Goal: Task Accomplishment & Management: Manage account settings

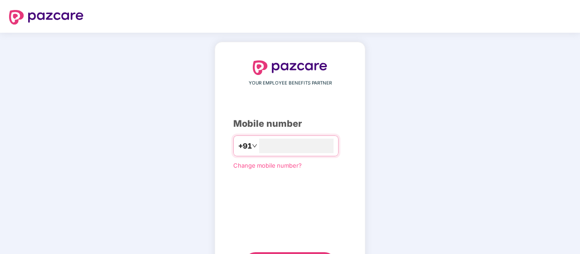
type input "**********"
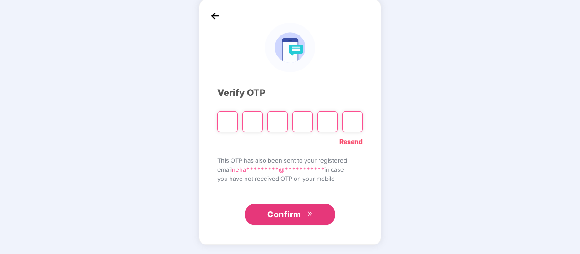
scroll to position [42, 0]
type input "*"
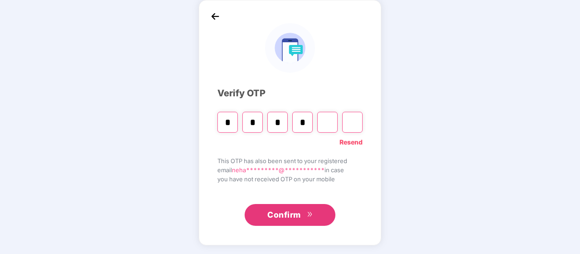
type input "*"
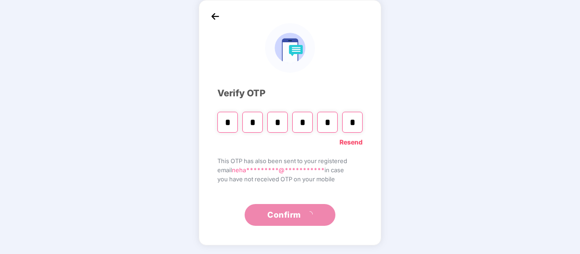
type input "*"
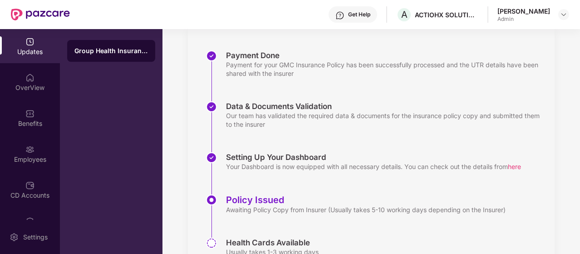
scroll to position [169, 0]
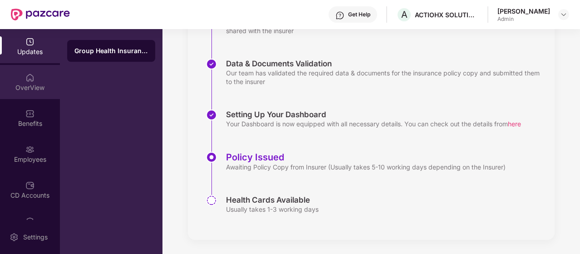
click at [35, 92] on div "OverView" at bounding box center [30, 82] width 60 height 34
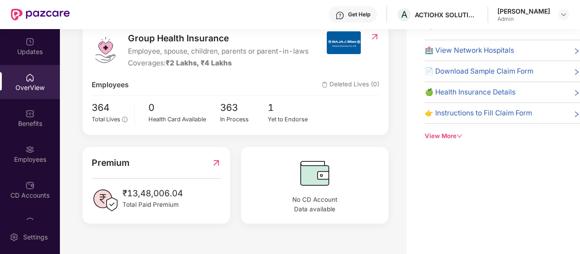
scroll to position [115, 0]
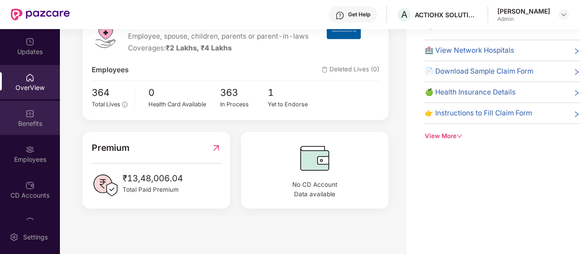
click at [32, 122] on div "Benefits" at bounding box center [30, 123] width 60 height 9
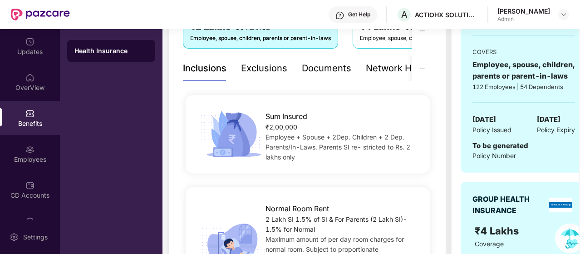
scroll to position [165, 0]
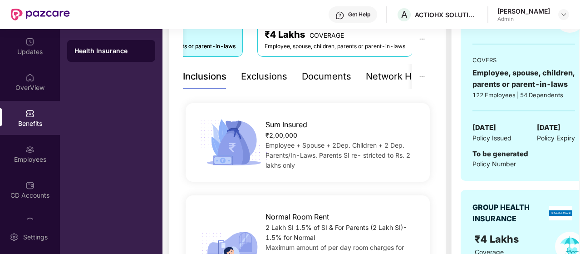
click at [382, 44] on div "Employee, spouse, children, parents or parent-in-laws" at bounding box center [335, 46] width 141 height 9
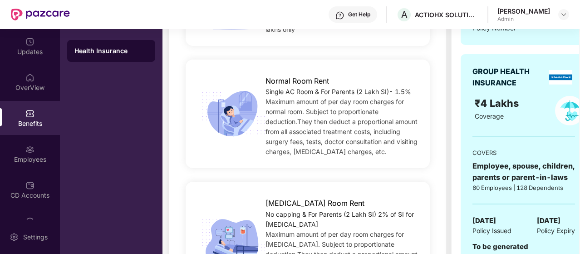
scroll to position [301, 0]
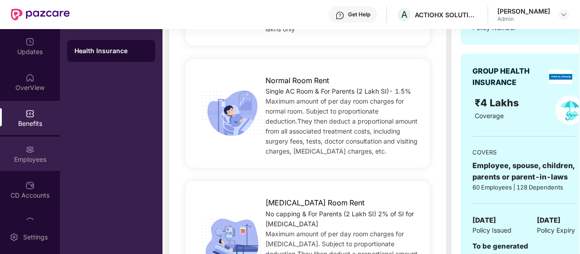
click at [38, 152] on div "Employees" at bounding box center [30, 154] width 60 height 34
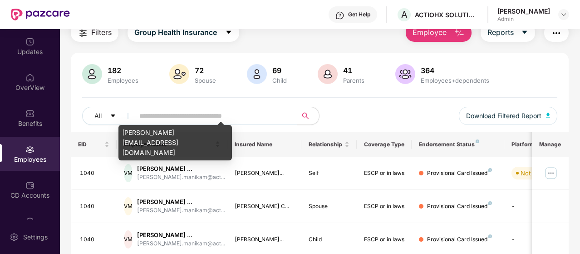
scroll to position [29, 0]
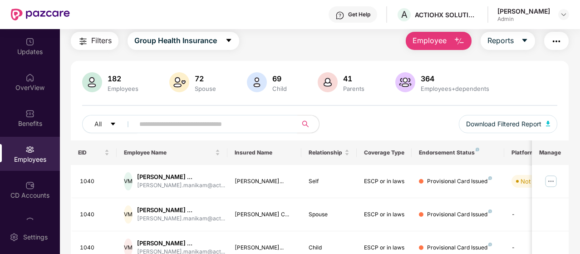
click at [210, 125] on input "text" at bounding box center [212, 124] width 146 height 14
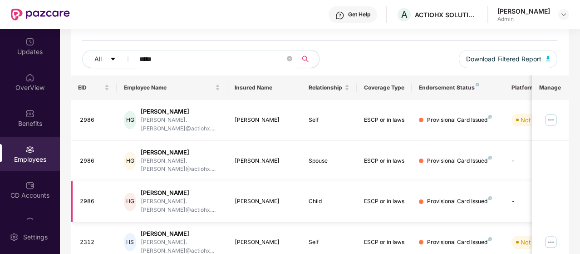
scroll to position [120, 0]
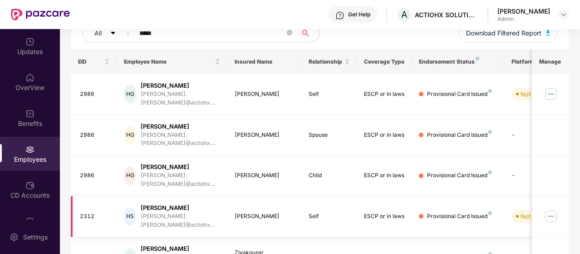
type input "*****"
click at [182, 203] on div "[PERSON_NAME]" at bounding box center [180, 207] width 79 height 9
click at [553, 209] on img at bounding box center [551, 216] width 15 height 15
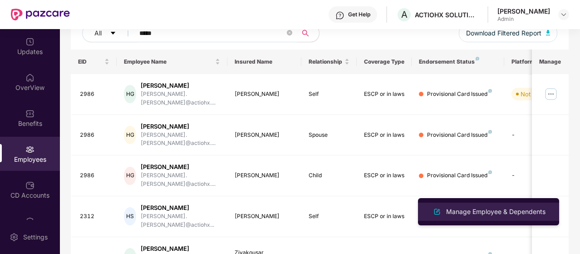
click at [495, 209] on div "Manage Employee & Dependents" at bounding box center [495, 212] width 103 height 10
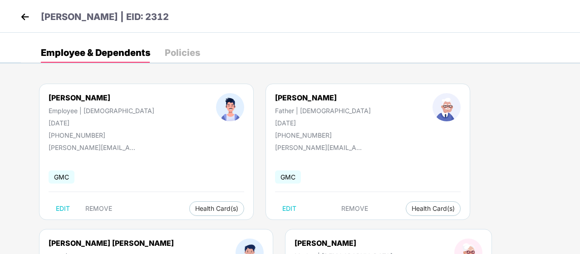
click at [183, 48] on div "Policies" at bounding box center [182, 52] width 35 height 9
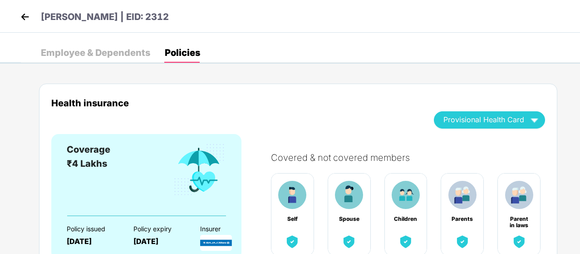
click at [26, 16] on img at bounding box center [25, 17] width 14 height 14
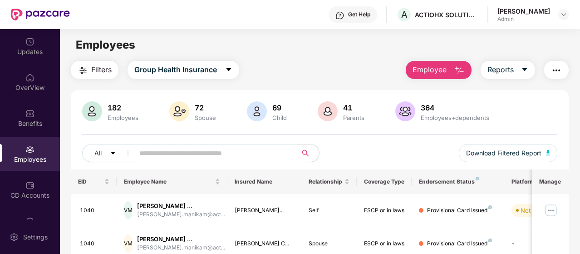
click at [178, 155] on input "text" at bounding box center [212, 153] width 146 height 14
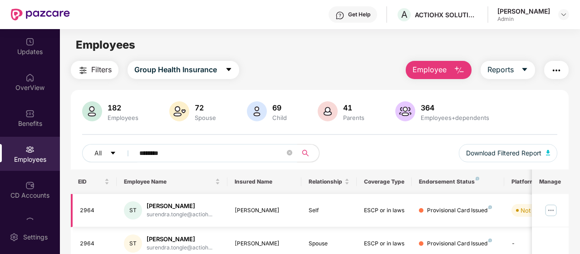
type input "********"
click at [552, 207] on img at bounding box center [551, 210] width 15 height 15
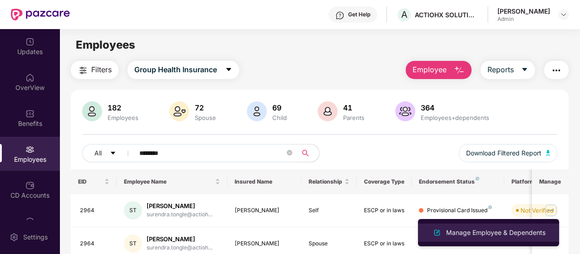
click at [479, 231] on div "Manage Employee & Dependents" at bounding box center [495, 232] width 103 height 10
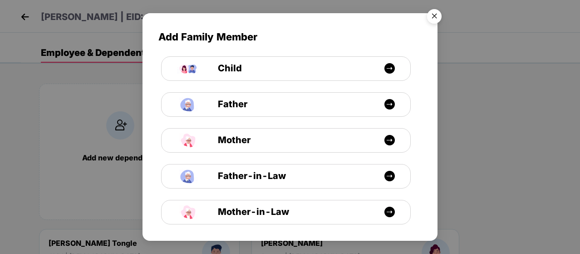
click at [430, 15] on img "Close" at bounding box center [434, 17] width 25 height 25
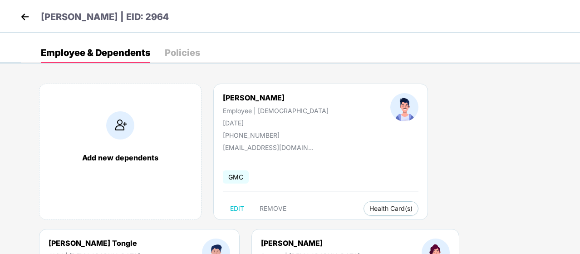
click at [187, 53] on div "Policies" at bounding box center [182, 52] width 35 height 9
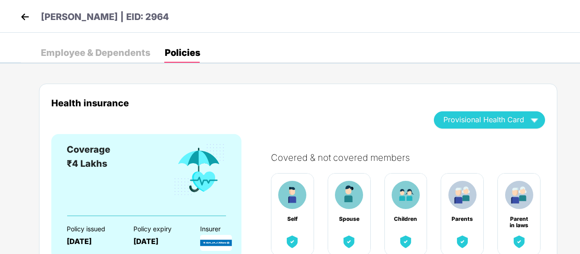
click at [24, 16] on img at bounding box center [25, 17] width 14 height 14
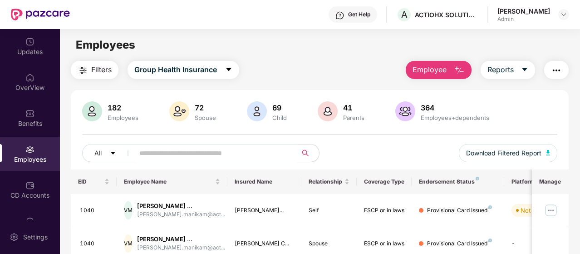
click at [201, 154] on input "text" at bounding box center [212, 153] width 146 height 14
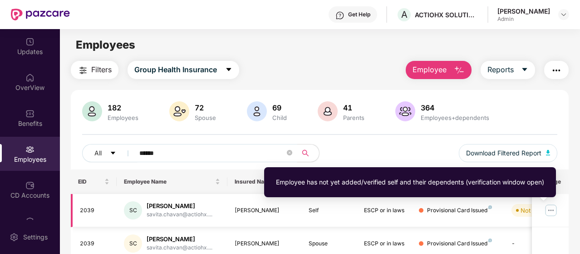
type input "******"
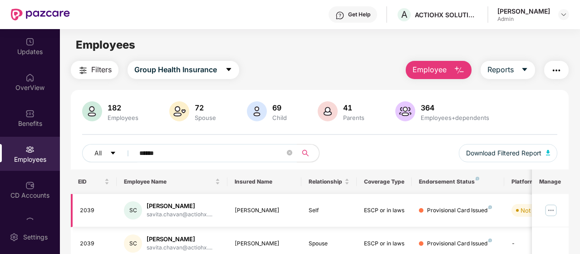
click at [550, 212] on img at bounding box center [551, 210] width 15 height 15
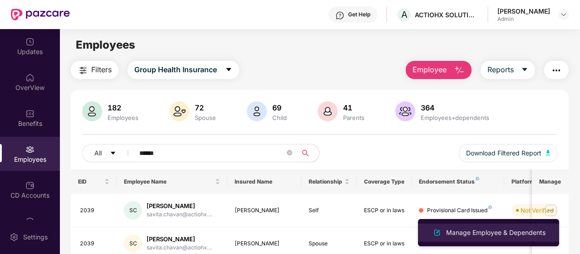
drag, startPoint x: 484, startPoint y: 230, endPoint x: 474, endPoint y: 230, distance: 10.0
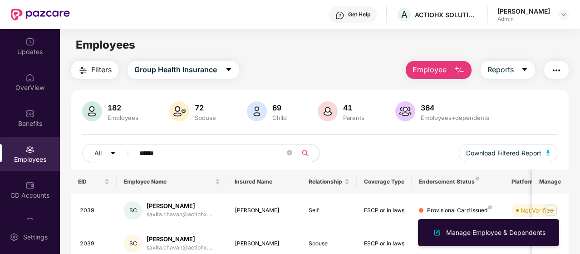
click at [484, 230] on div "Manage Employee & Dependents" at bounding box center [495, 232] width 103 height 10
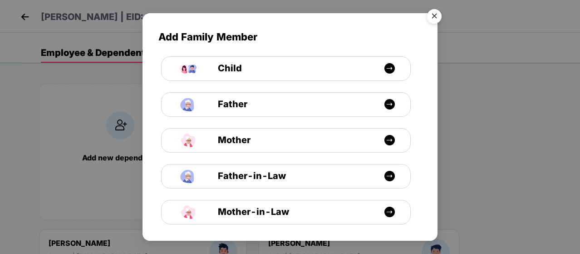
click at [437, 17] on img "Close" at bounding box center [434, 17] width 25 height 25
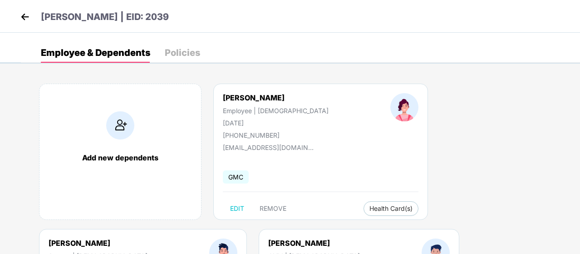
click at [179, 52] on div "Policies" at bounding box center [182, 52] width 35 height 9
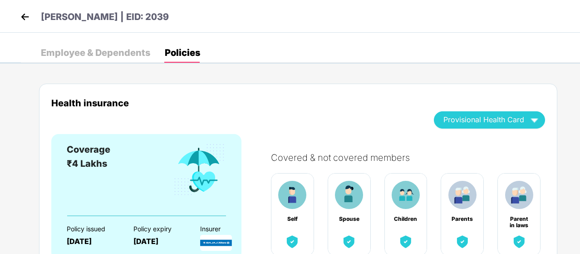
click at [25, 12] on img at bounding box center [25, 17] width 14 height 14
